Goal: Task Accomplishment & Management: Manage account settings

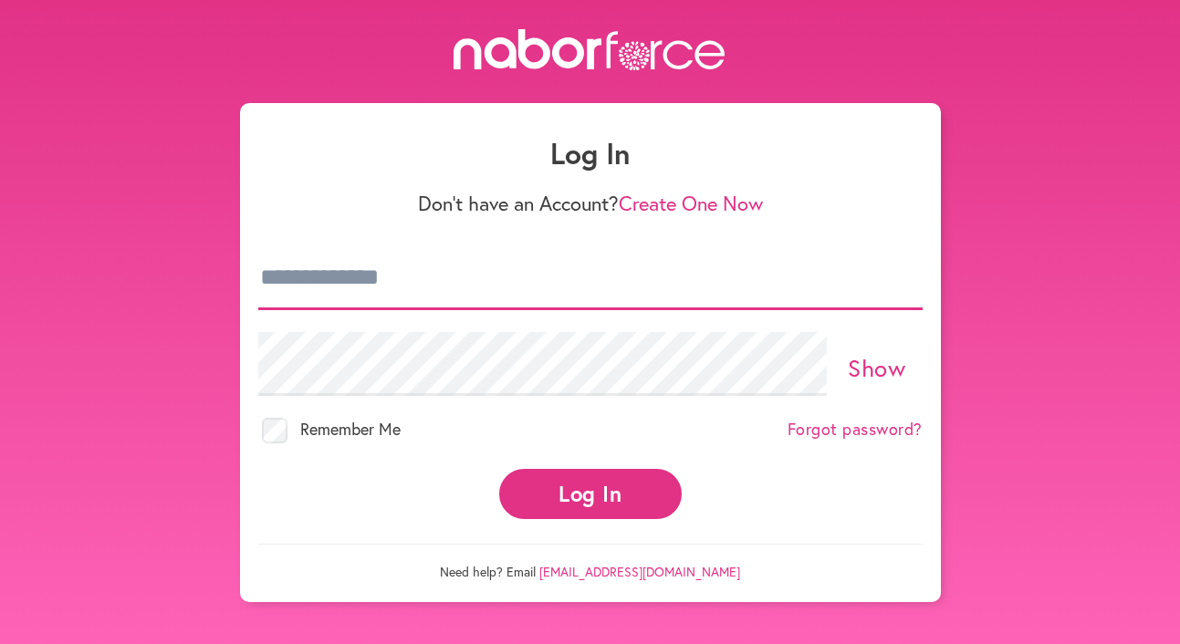
click at [364, 297] on input "email" at bounding box center [590, 278] width 664 height 64
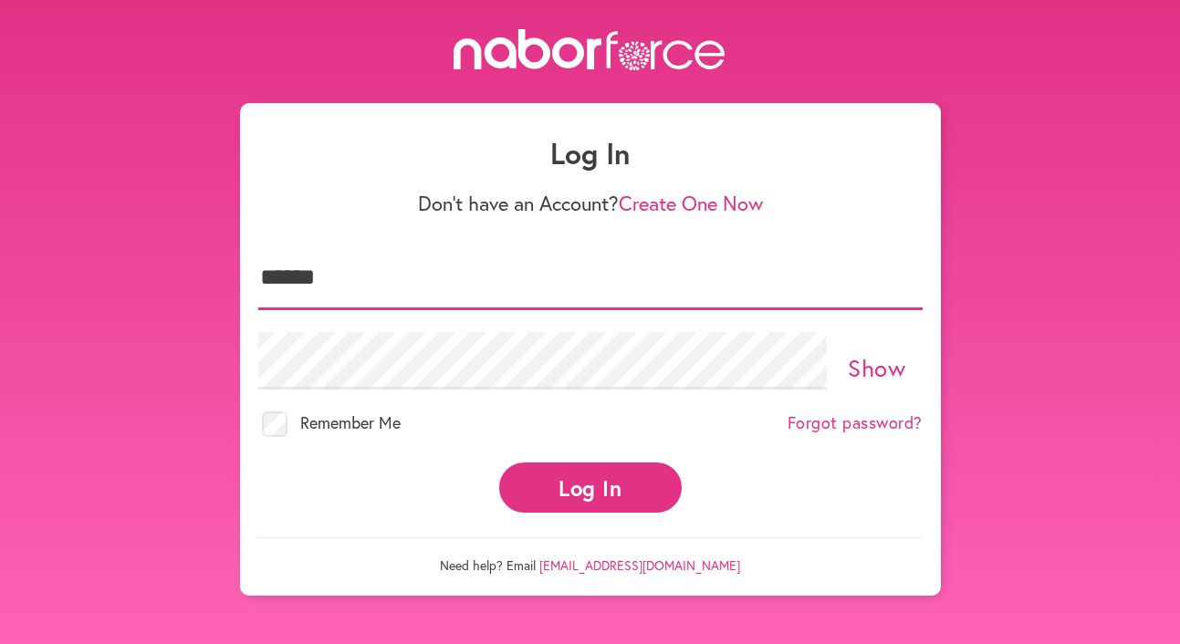
type input "**********"
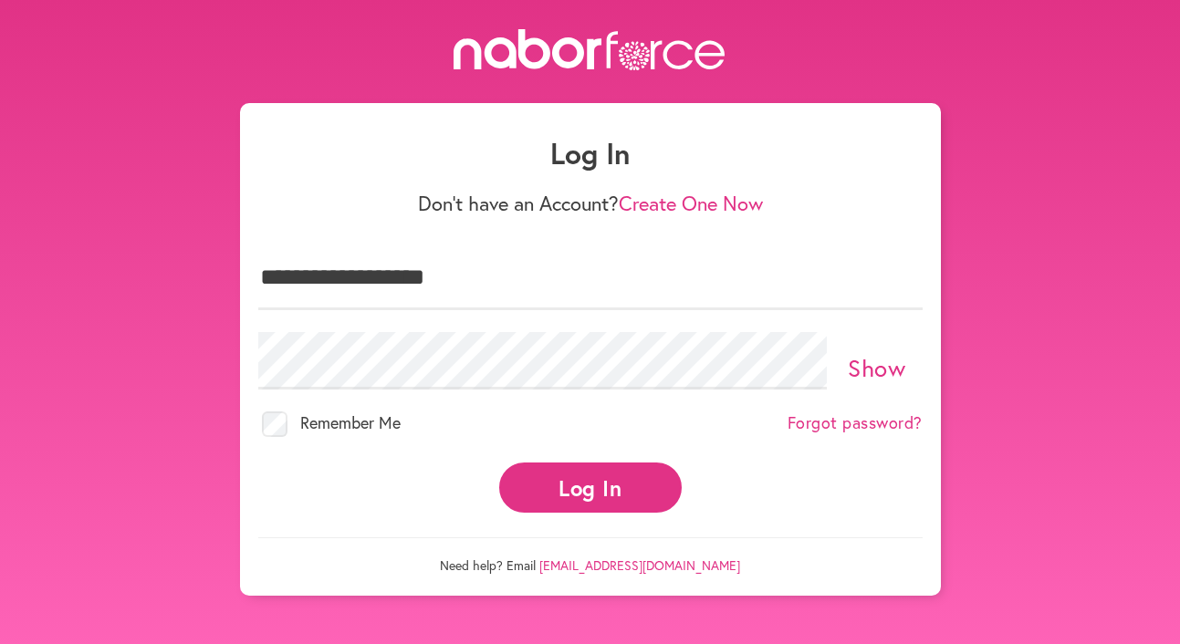
click at [620, 488] on button "Log In" at bounding box center [590, 488] width 182 height 50
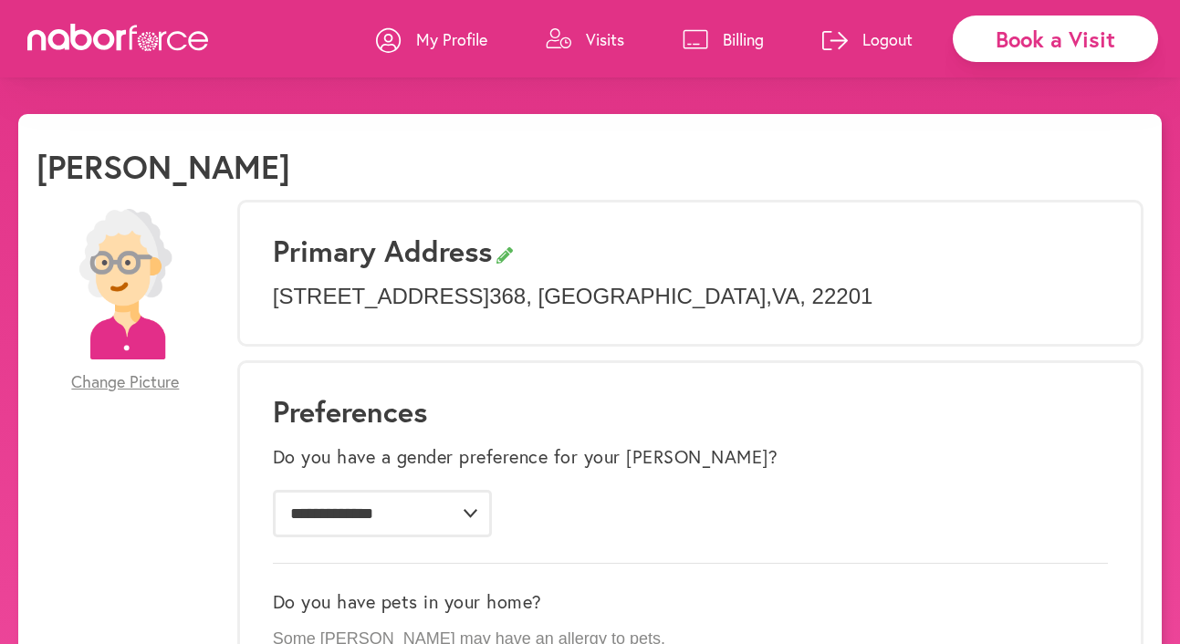
click at [440, 44] on p "My Profile" at bounding box center [451, 39] width 71 height 22
click at [445, 34] on p "My Profile" at bounding box center [451, 39] width 71 height 22
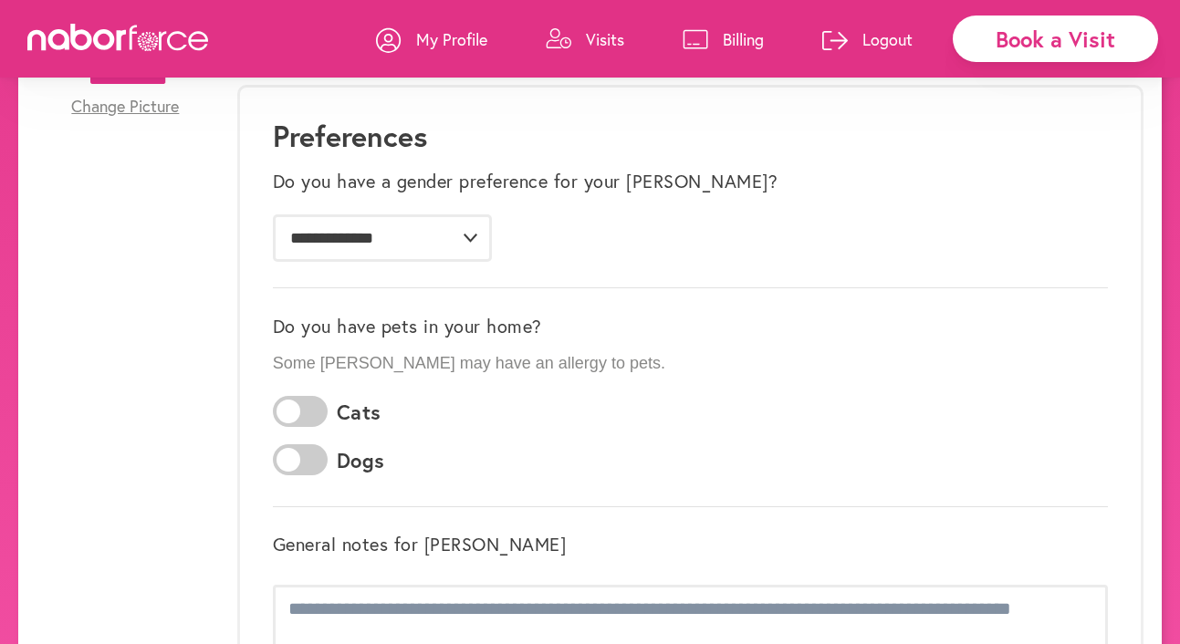
scroll to position [184, 0]
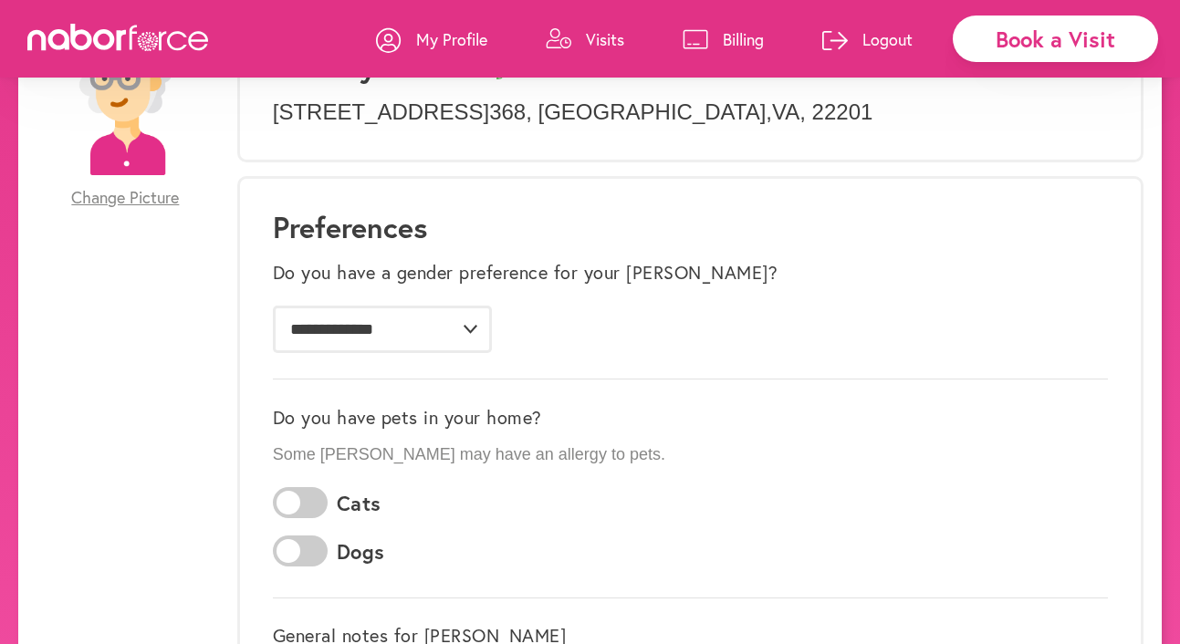
click at [874, 39] on p "Logout" at bounding box center [887, 39] width 50 height 22
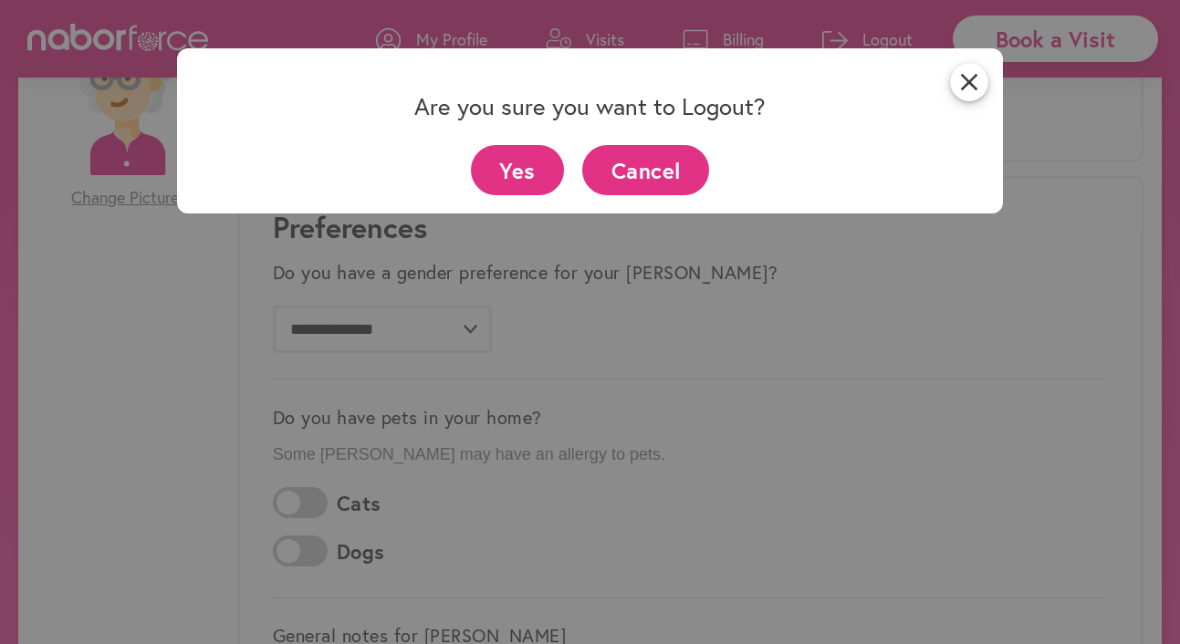
click at [498, 165] on button "Yes" at bounding box center [518, 170] width 94 height 50
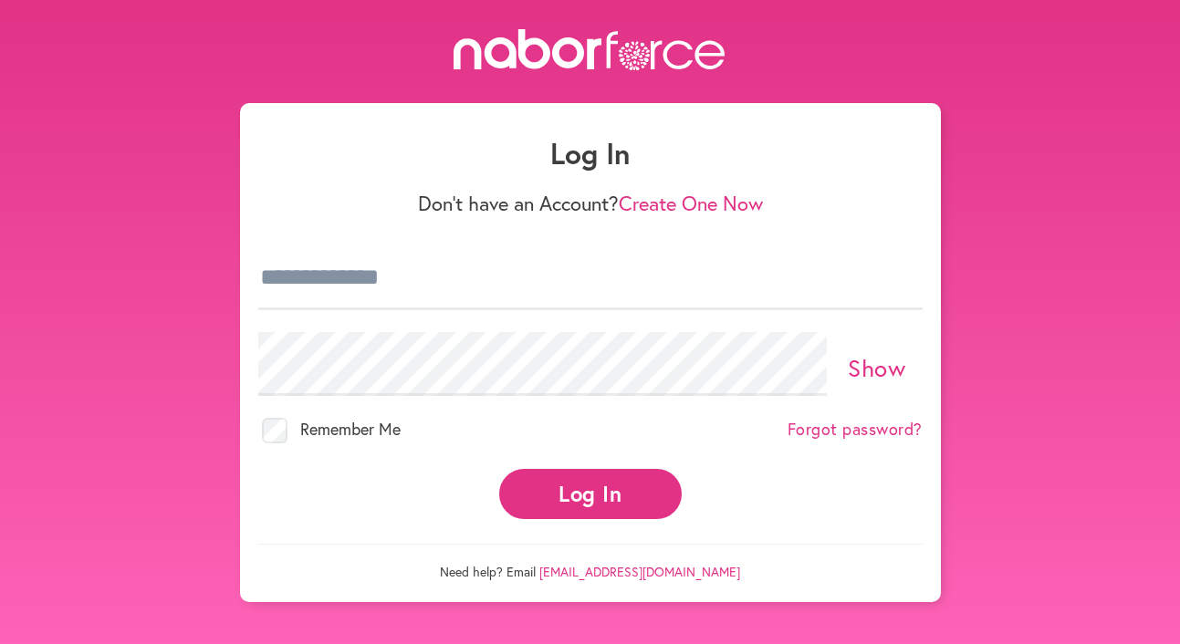
scroll to position [29, 0]
